Goal: Information Seeking & Learning: Learn about a topic

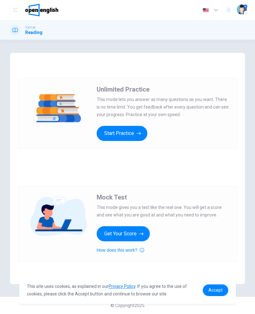
click at [139, 135] on icon "button" at bounding box center [139, 133] width 4 height 6
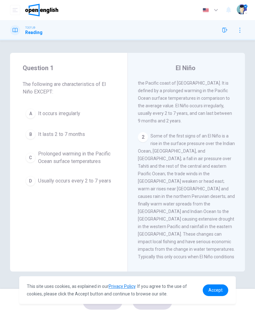
scroll to position [17, 0]
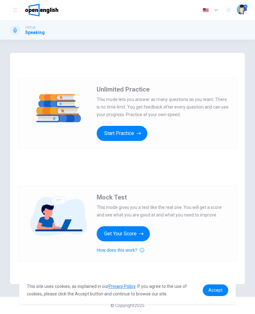
click at [132, 137] on button "Start Practice" at bounding box center [122, 133] width 51 height 15
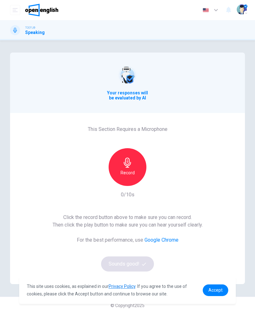
scroll to position [0, 0]
click at [130, 166] on icon "button" at bounding box center [128, 163] width 10 height 10
click at [139, 263] on button "Sounds good!" at bounding box center [127, 264] width 53 height 15
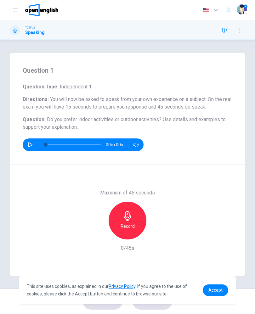
scroll to position [0, 0]
click at [26, 143] on button "button" at bounding box center [30, 145] width 10 height 13
type input "*"
click at [134, 213] on div "Record" at bounding box center [128, 221] width 38 height 38
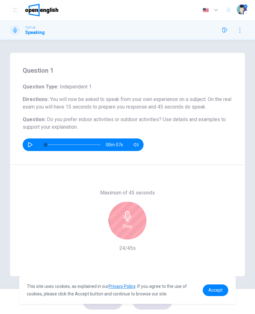
click at [133, 222] on div "Stop" at bounding box center [128, 221] width 38 height 38
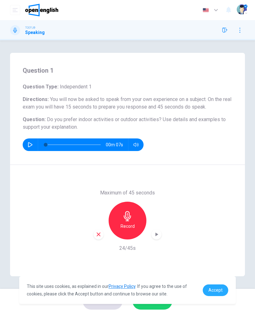
click at [212, 290] on span "Accept" at bounding box center [216, 290] width 14 height 5
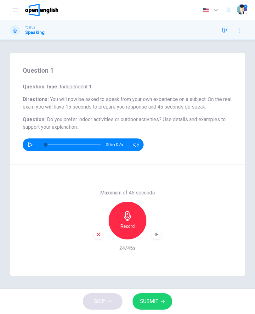
click at [158, 300] on button "SUBMIT" at bounding box center [153, 302] width 40 height 16
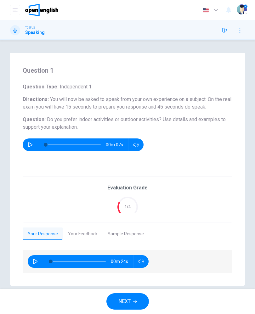
click at [84, 239] on button "Your Feedback" at bounding box center [83, 234] width 40 height 13
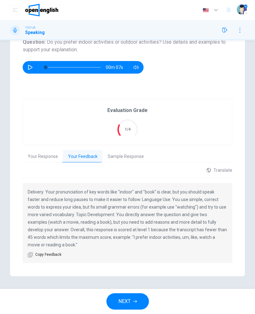
scroll to position [77, 0]
click at [220, 173] on div "Translate" at bounding box center [220, 170] width 26 height 5
click at [218, 185] on body "This site uses cookies, as explained in our Privacy Policy . If you agree to th…" at bounding box center [127, 157] width 255 height 314
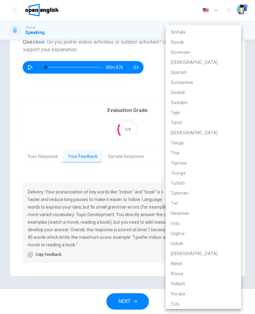
scroll to position [1097, 0]
click at [191, 183] on li "Turkish" at bounding box center [204, 183] width 76 height 10
type input "**"
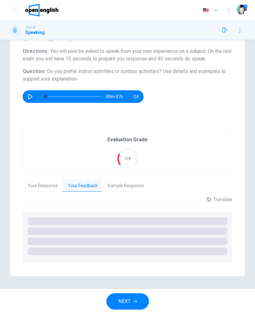
scroll to position [48, 0]
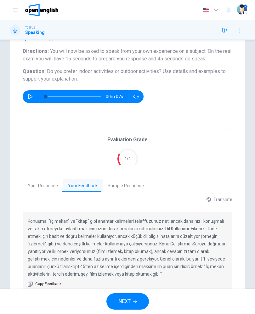
click at [123, 185] on button "Sample Response" at bounding box center [126, 186] width 46 height 13
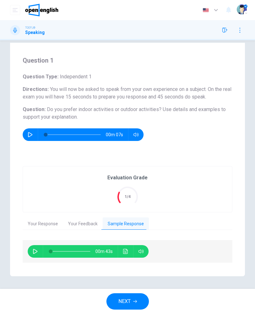
scroll to position [10, 0]
